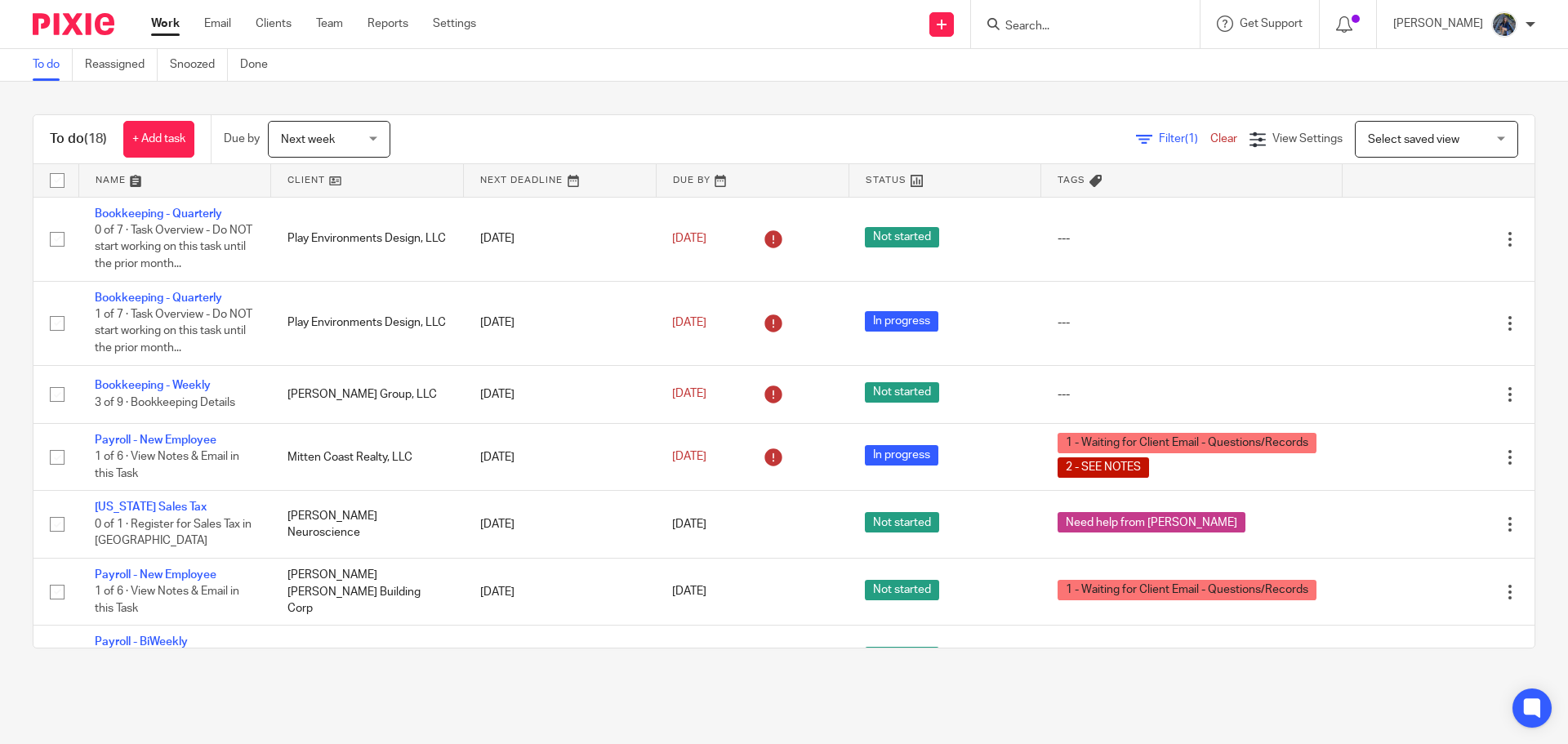
scroll to position [851, 0]
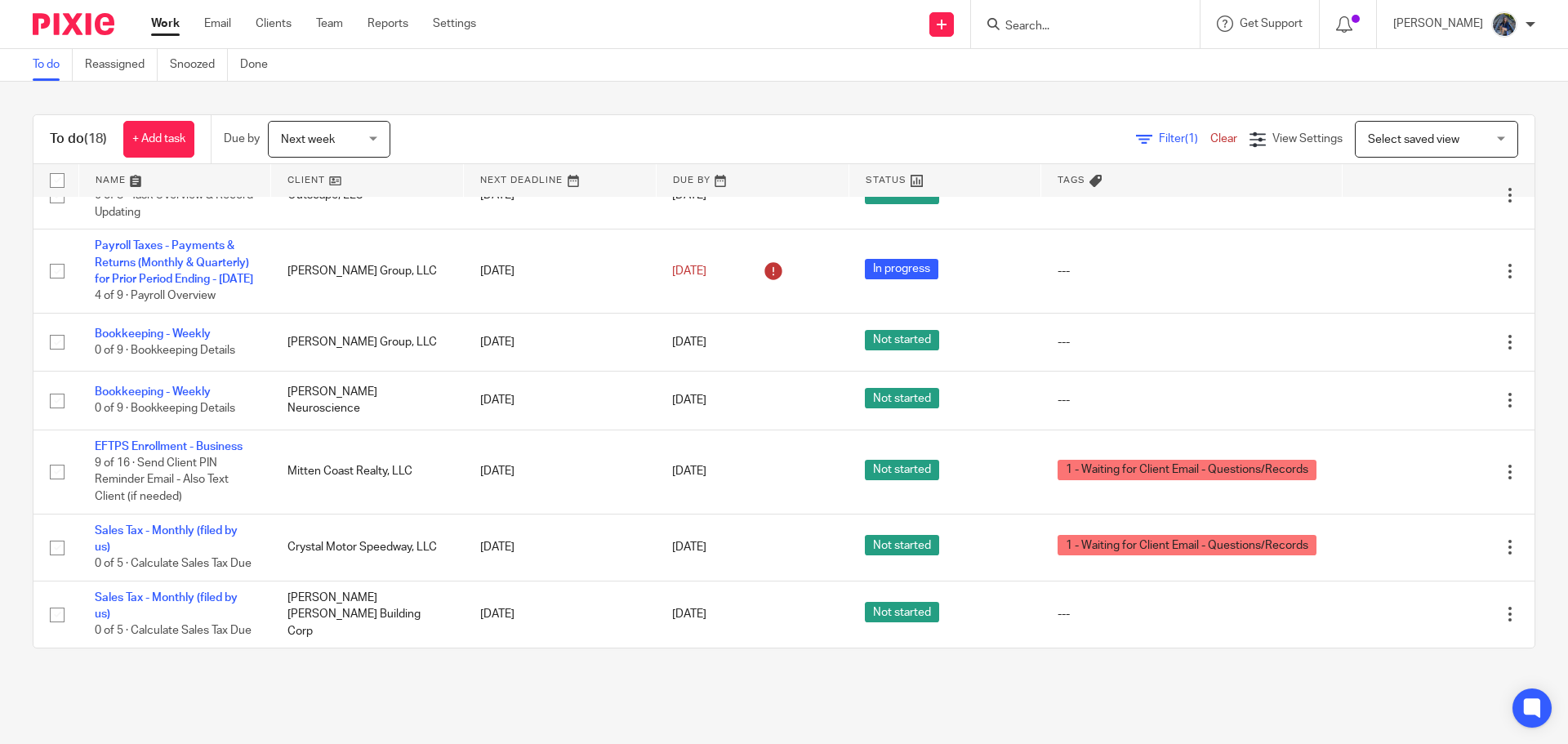
click at [1047, 23] on input "Search" at bounding box center [1077, 27] width 147 height 15
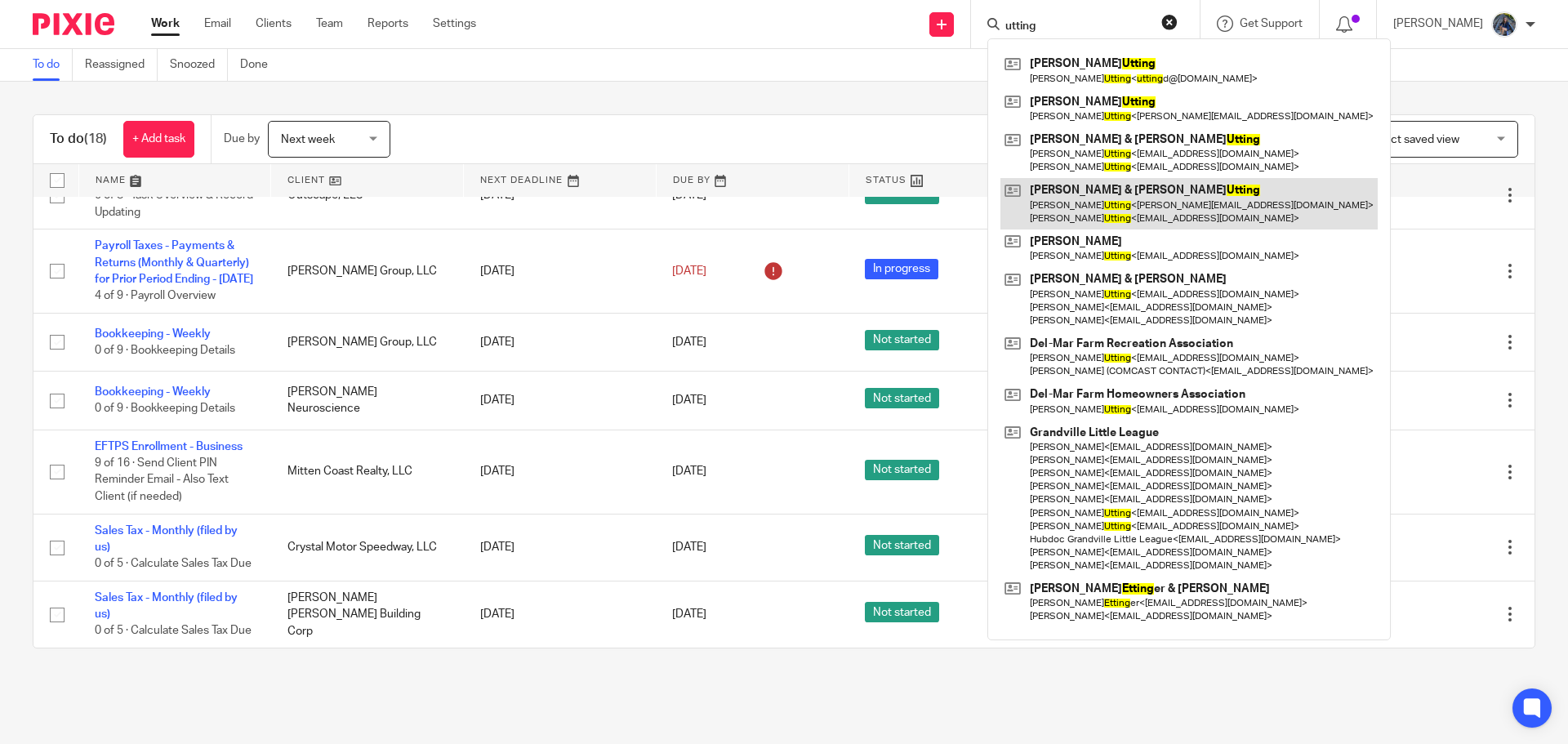
type input "utting"
click at [1067, 194] on link at bounding box center [1189, 203] width 377 height 51
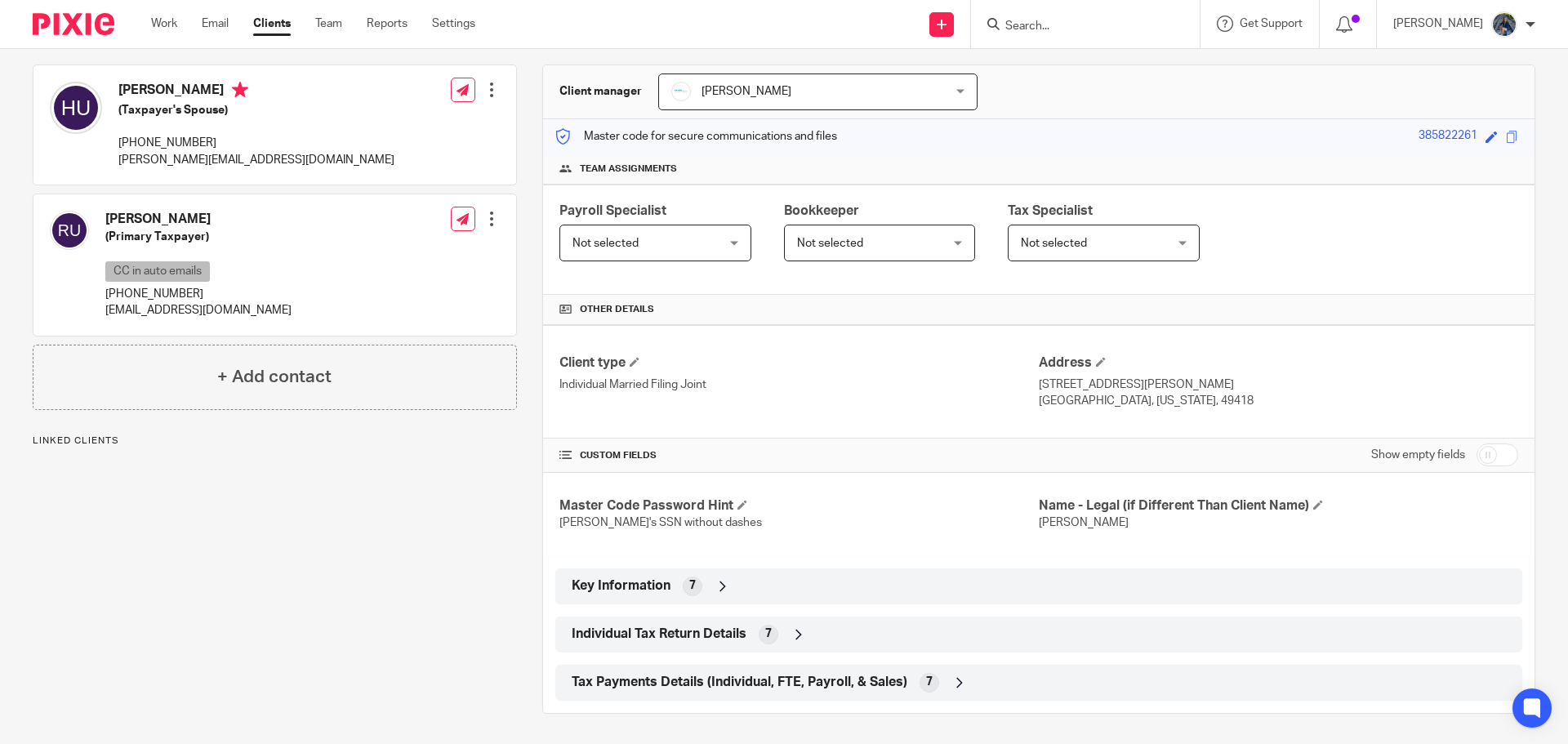
scroll to position [141, 0]
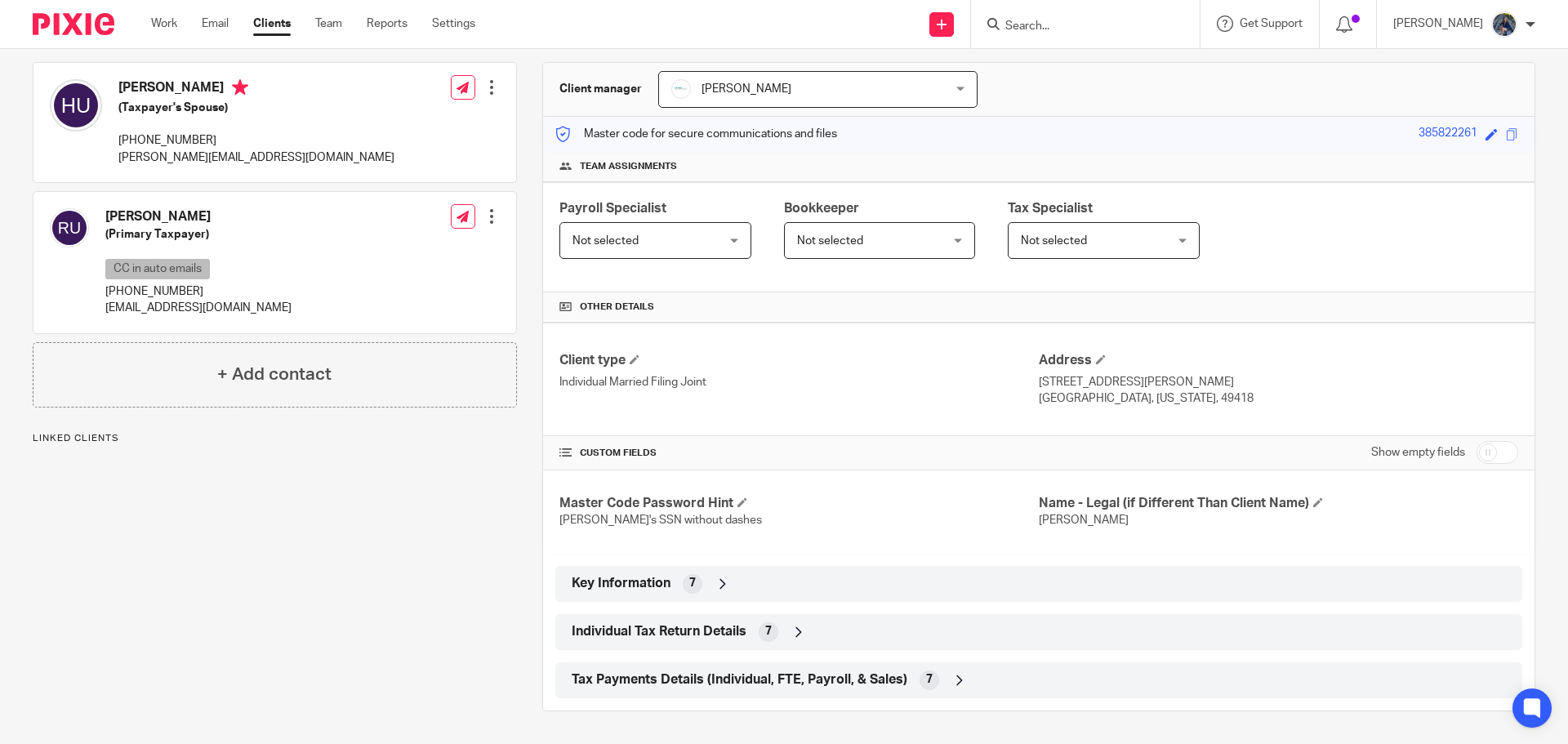
click at [725, 683] on span "Tax Payments Details (Individual, FTE, Payroll, & Sales)" at bounding box center [740, 680] width 336 height 18
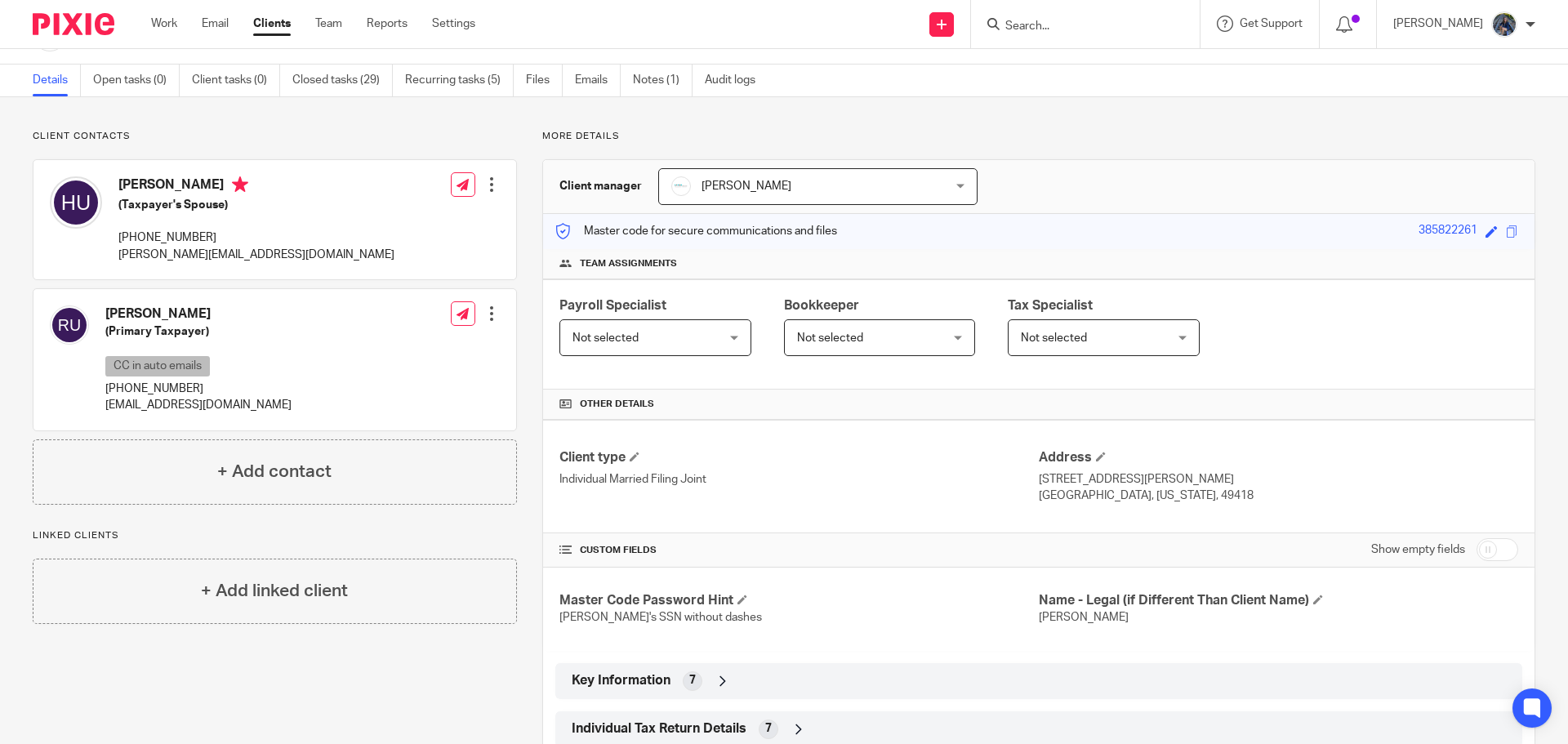
scroll to position [0, 0]
